Goal: Transaction & Acquisition: Purchase product/service

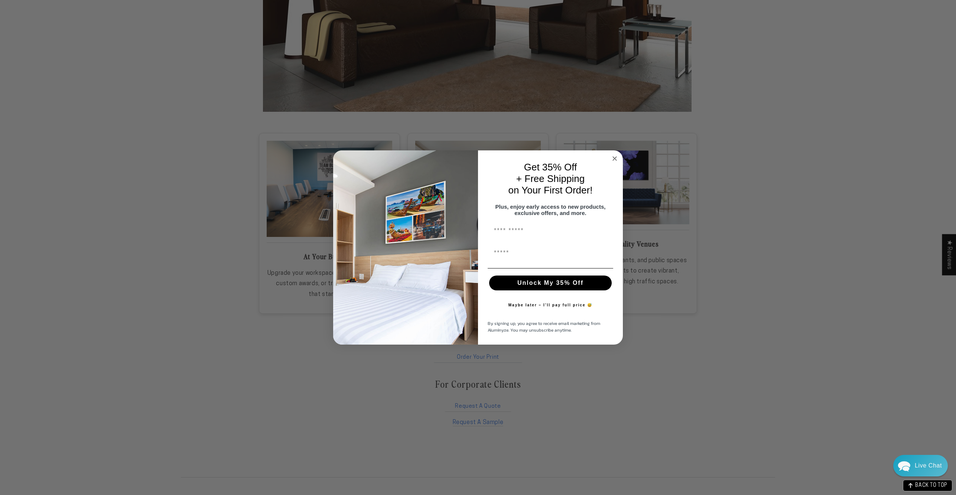
scroll to position [1115, 0]
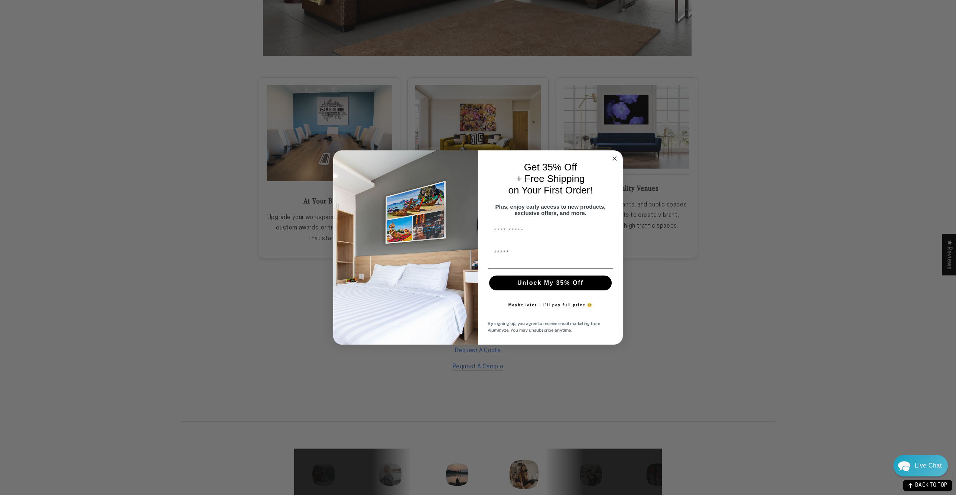
click at [613, 159] on circle "Close dialog" at bounding box center [614, 158] width 9 height 9
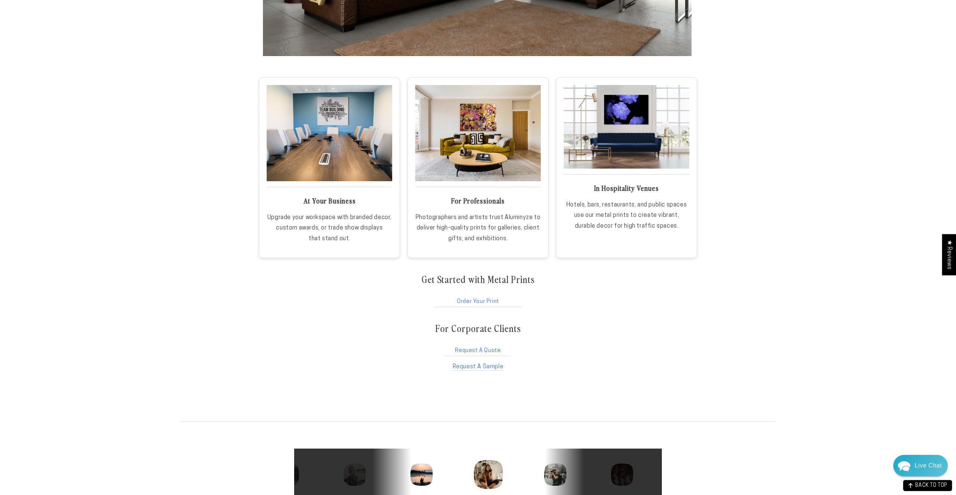
click at [480, 301] on link "Order Your Print" at bounding box center [478, 300] width 91 height 14
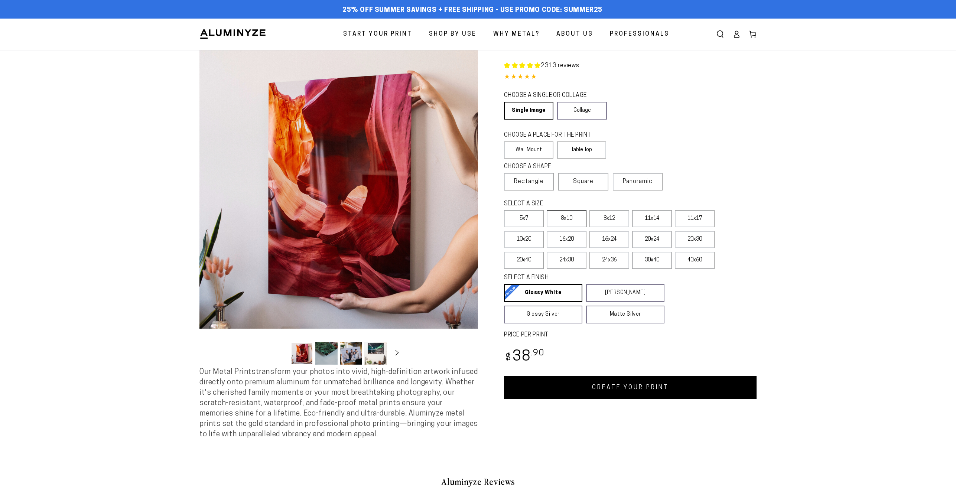
select select "**********"
click at [612, 262] on label "24x36" at bounding box center [609, 260] width 40 height 17
click at [609, 242] on label "16x24" at bounding box center [609, 239] width 40 height 17
click at [562, 241] on label "16x20" at bounding box center [567, 239] width 40 height 17
click at [521, 243] on label "10x20" at bounding box center [524, 239] width 40 height 17
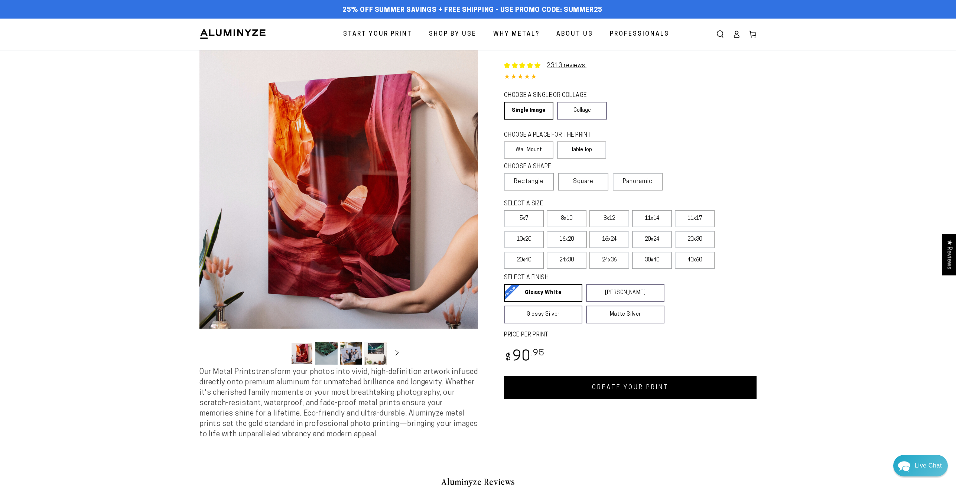
click at [574, 243] on label "16x20" at bounding box center [567, 239] width 40 height 17
click at [653, 266] on label "30x40" at bounding box center [652, 260] width 40 height 17
click at [330, 360] on button "Load image 2 in gallery view" at bounding box center [326, 353] width 22 height 23
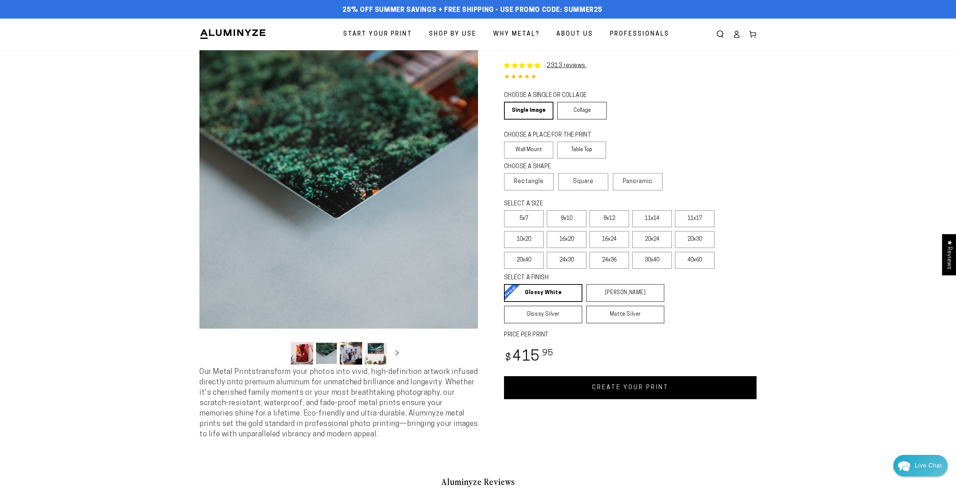
click at [358, 358] on button "Load image 3 in gallery view" at bounding box center [351, 353] width 22 height 23
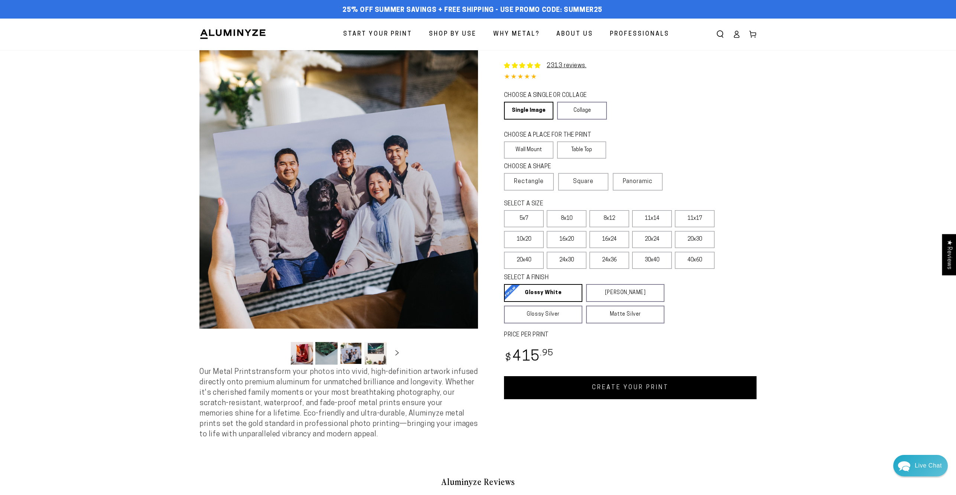
click at [375, 357] on button "Load image 4 in gallery view" at bounding box center [375, 353] width 22 height 23
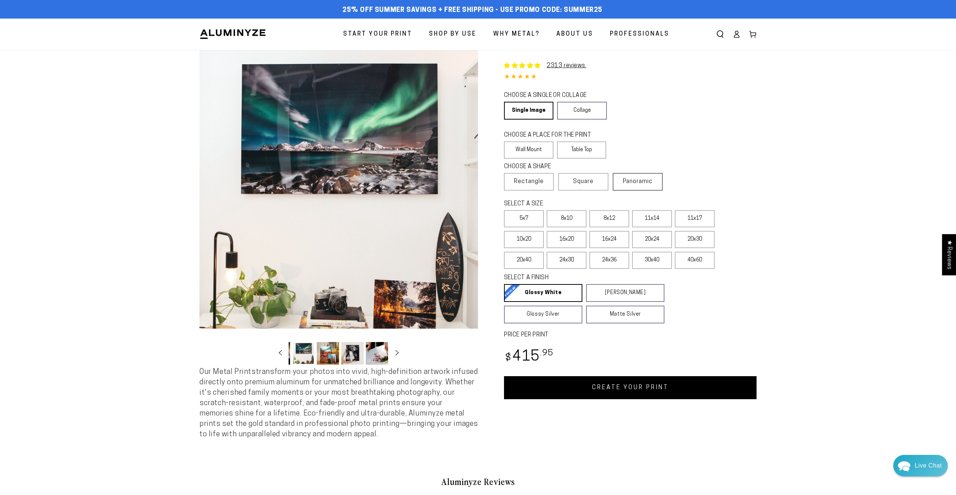
click at [635, 185] on span "Panoramic" at bounding box center [638, 182] width 30 height 6
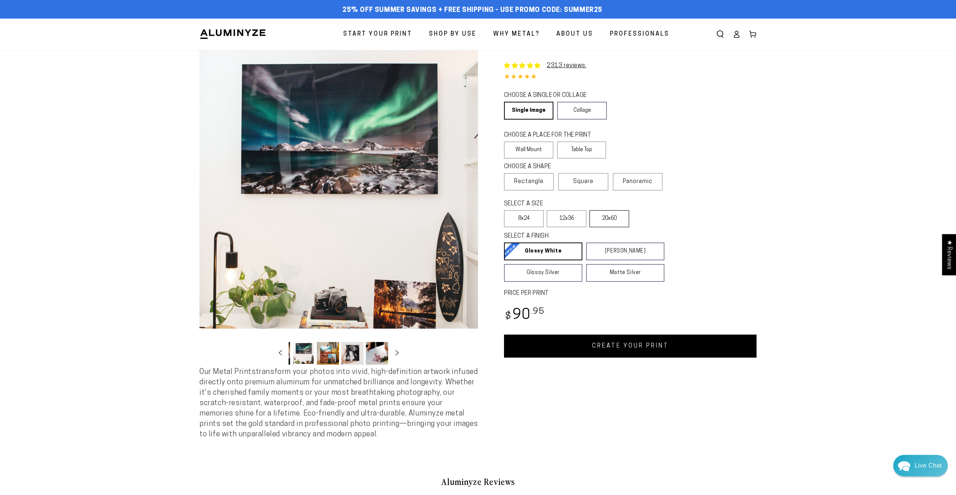
click at [599, 221] on label "20x60" at bounding box center [609, 218] width 40 height 17
click at [581, 184] on span "Square" at bounding box center [583, 181] width 20 height 9
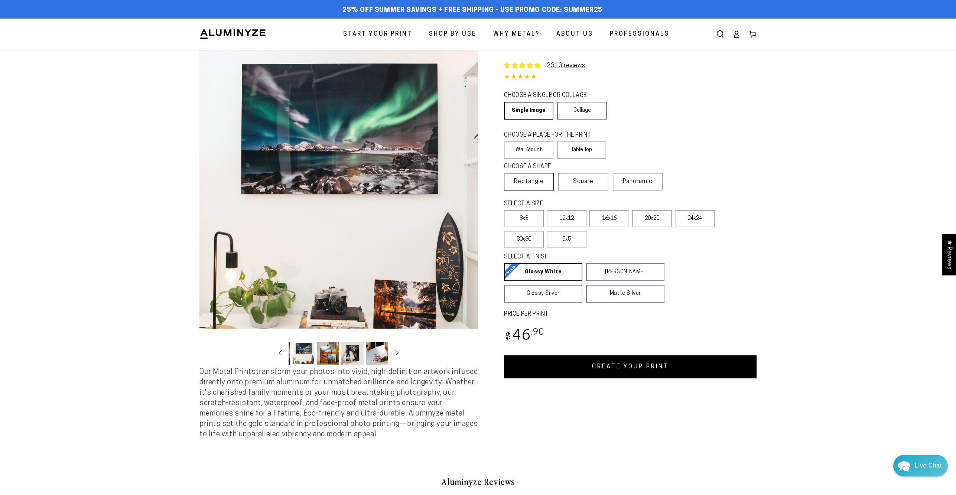
click at [527, 179] on span "Rectangle" at bounding box center [529, 181] width 30 height 9
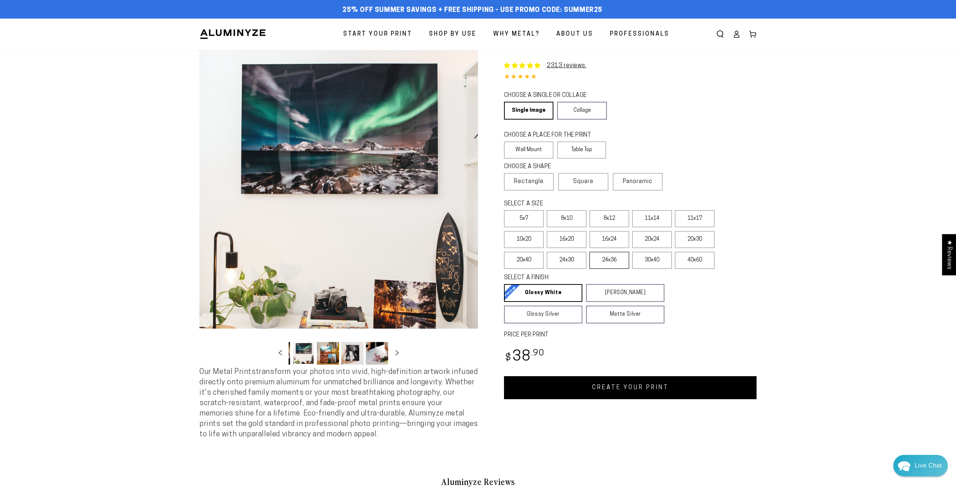
click at [611, 261] on label "24x36" at bounding box center [609, 260] width 40 height 17
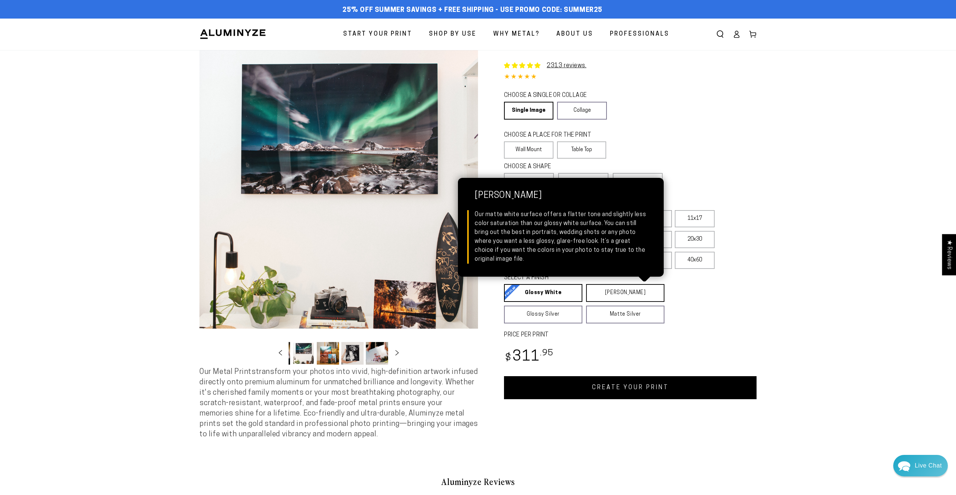
click at [609, 296] on link "Matte White Matte White Our matte white surface offers a flatter tone and sligh…" at bounding box center [625, 293] width 78 height 18
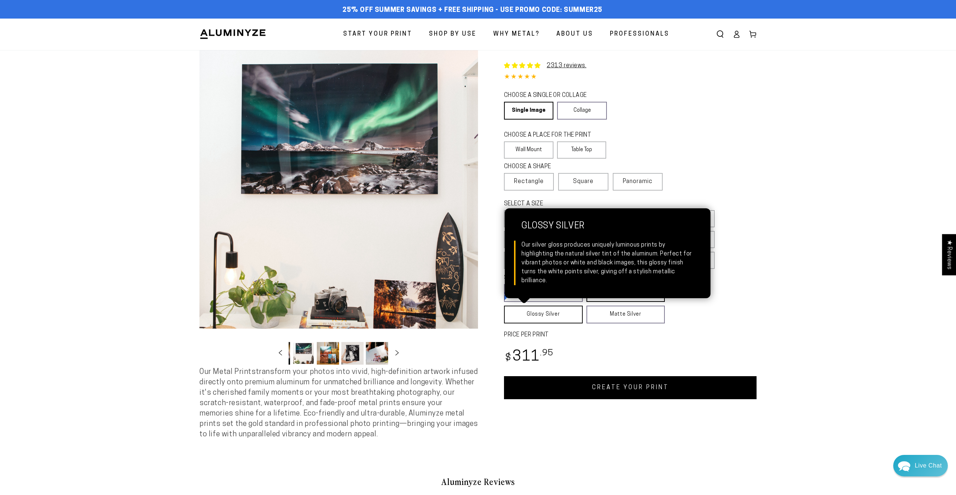
click at [549, 316] on link "Glossy Silver Glossy Silver Our silver gloss produces uniquely luminous prints …" at bounding box center [543, 315] width 79 height 18
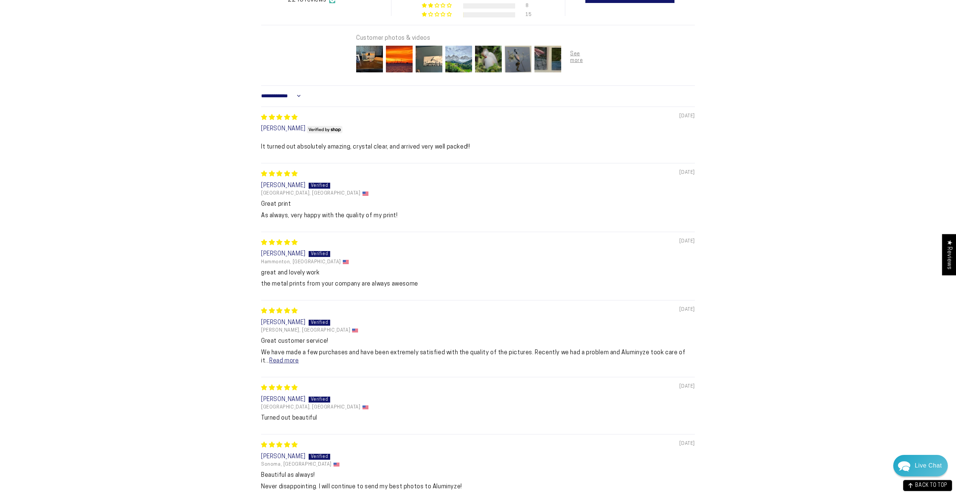
scroll to position [557, 0]
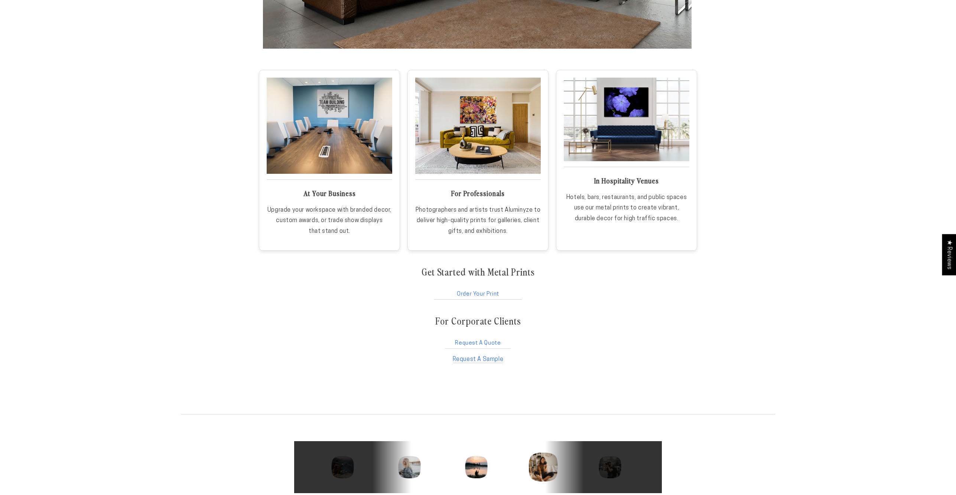
scroll to position [1115, 0]
